Goal: Find specific page/section

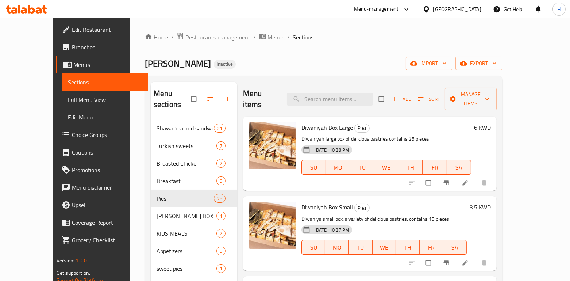
click at [194, 35] on span "Restaurants management" at bounding box center [217, 37] width 65 height 9
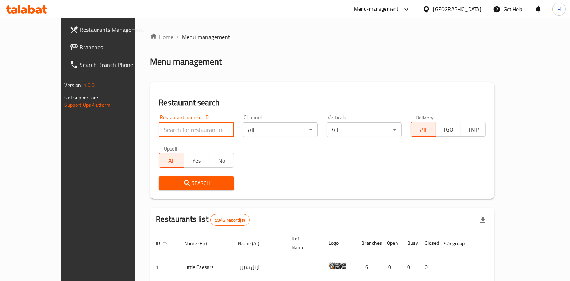
click at [159, 128] on input "search" at bounding box center [196, 129] width 75 height 15
type input "a"
type input "شلمونة"
click at [175, 179] on span "Search" at bounding box center [196, 182] width 63 height 9
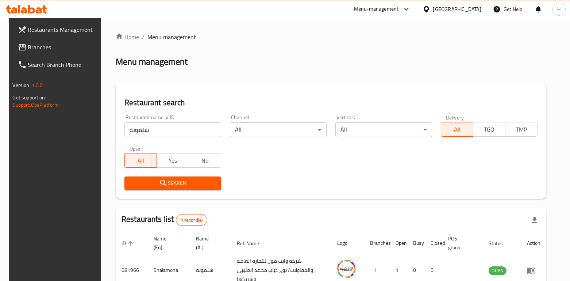
scroll to position [39, 0]
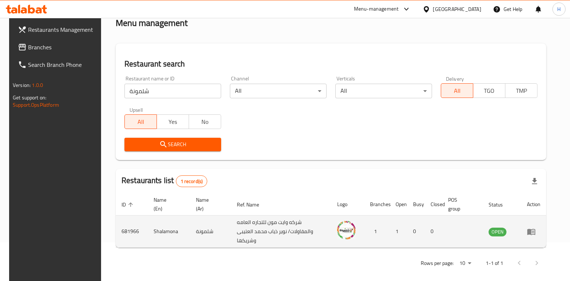
click at [161, 232] on td "Shalamona" at bounding box center [169, 231] width 42 height 32
copy td "Shalamona"
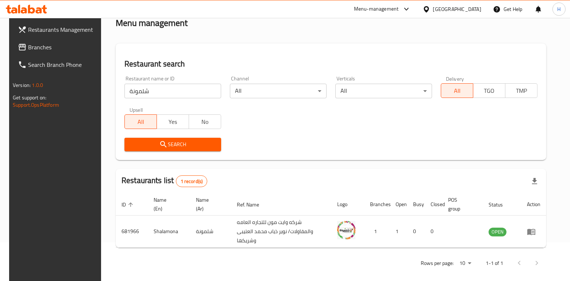
click at [399, 8] on div "Menu-management" at bounding box center [376, 9] width 45 height 9
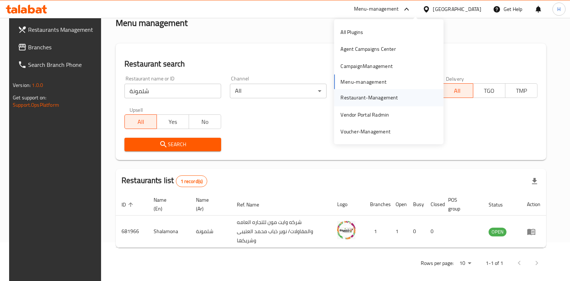
click at [385, 95] on div "Restaurant-Management" at bounding box center [368, 97] width 57 height 8
